Goal: Information Seeking & Learning: Find specific fact

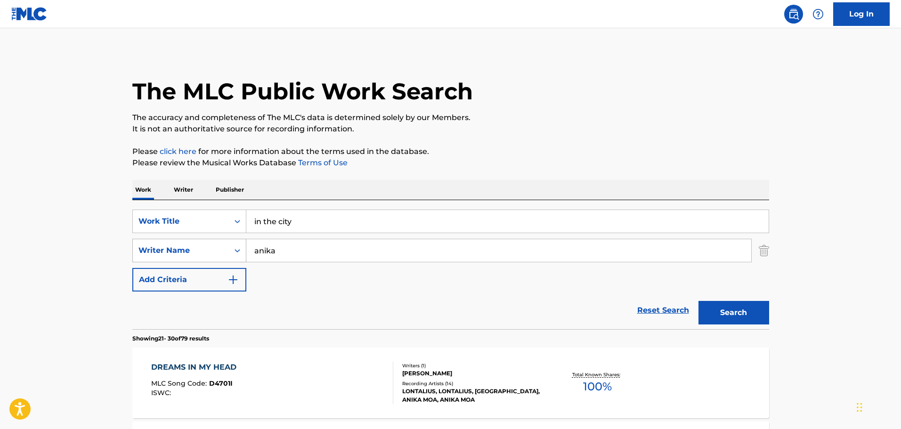
drag, startPoint x: 283, startPoint y: 254, endPoint x: 240, endPoint y: 256, distance: 43.4
click at [240, 256] on div "SearchWithCriteriab1d997be-fb19-43c0-a845-f61c4ee08677 Writer Name [PERSON_NAME]" at bounding box center [450, 251] width 637 height 24
paste input "[PERSON_NAME]"
type input "[PERSON_NAME]"
drag, startPoint x: 243, startPoint y: 219, endPoint x: 210, endPoint y: 219, distance: 33.0
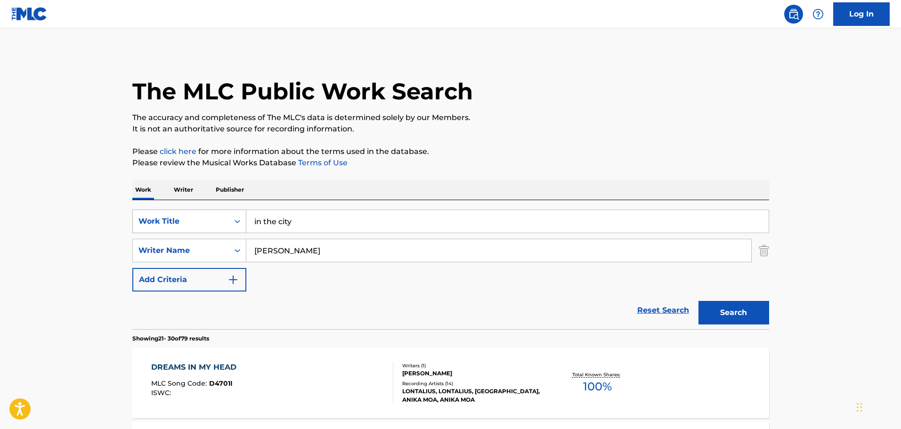
click at [210, 219] on div "SearchWithCriteria2bf203d0-5c44-4c06-aaf3-81ace9d96dd9 Work Title in the city" at bounding box center [450, 222] width 637 height 24
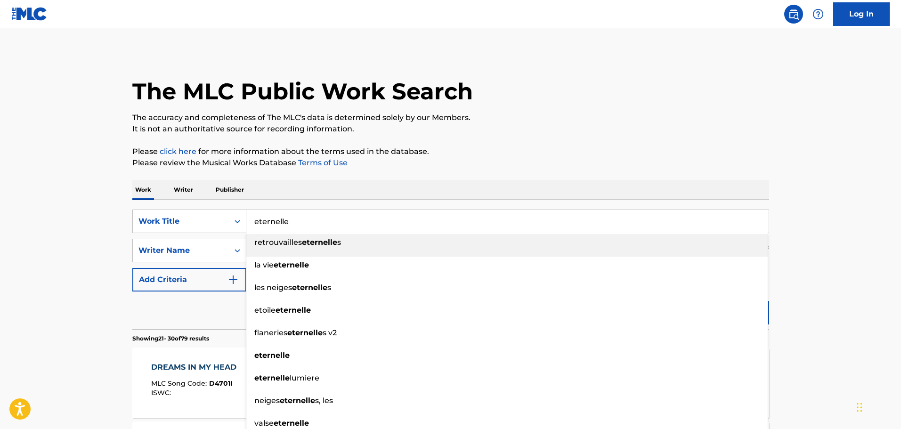
type input "eternelle"
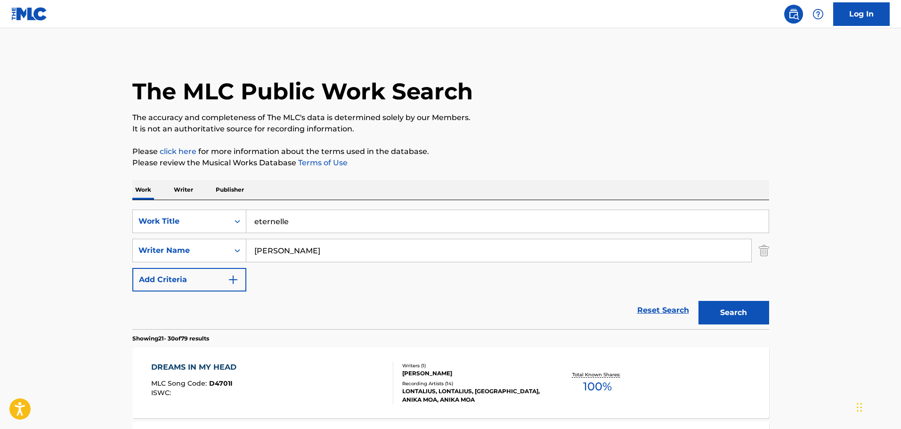
click at [661, 164] on p "Please review the Musical Works Database Terms of Use" at bounding box center [450, 162] width 637 height 11
click at [719, 300] on div "Search" at bounding box center [730, 310] width 75 height 38
click at [746, 314] on button "Search" at bounding box center [733, 313] width 71 height 24
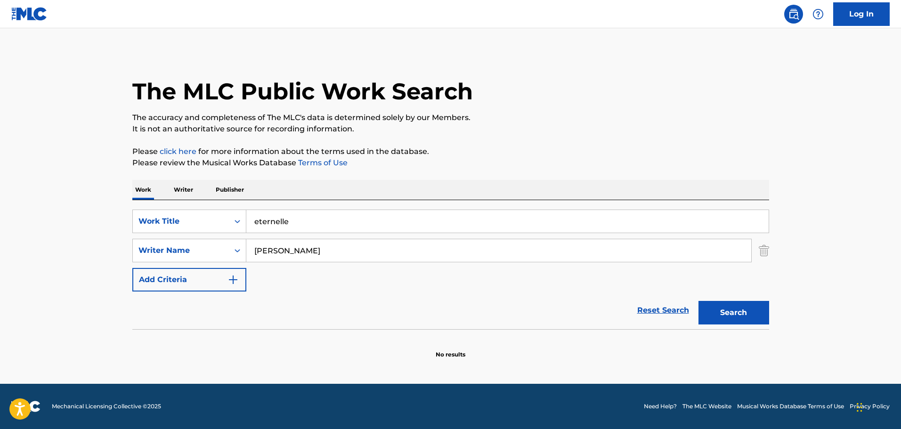
drag, startPoint x: 327, startPoint y: 258, endPoint x: 253, endPoint y: 267, distance: 74.0
click at [253, 267] on div "SearchWithCriteria2bf203d0-5c44-4c06-aaf3-81ace9d96dd9 Work Title eternelle Sea…" at bounding box center [450, 251] width 637 height 82
paste input "[PERSON_NAME]"
type input "[PERSON_NAME]"
click at [758, 309] on button "Search" at bounding box center [733, 313] width 71 height 24
